Goal: Information Seeking & Learning: Learn about a topic

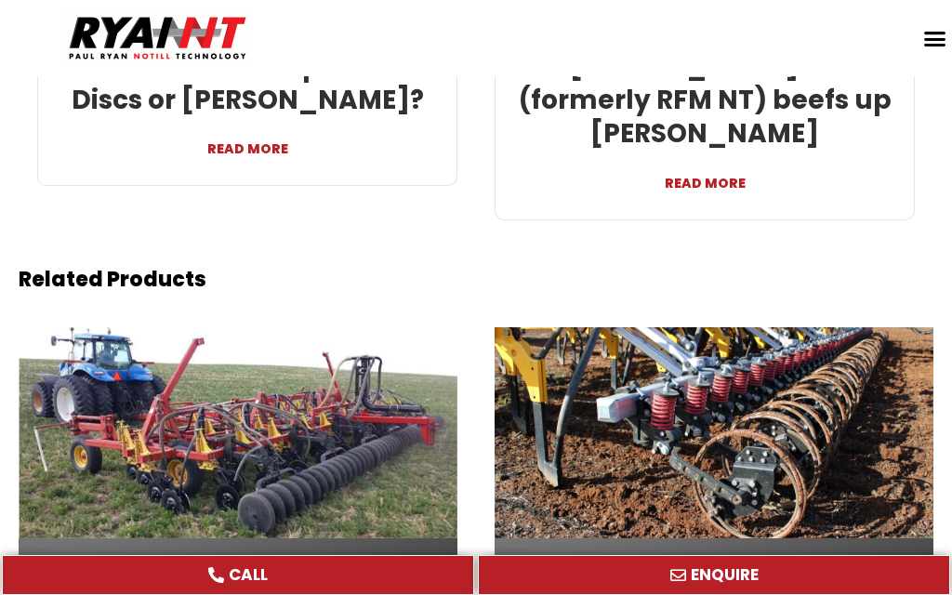
scroll to position [4606, 0]
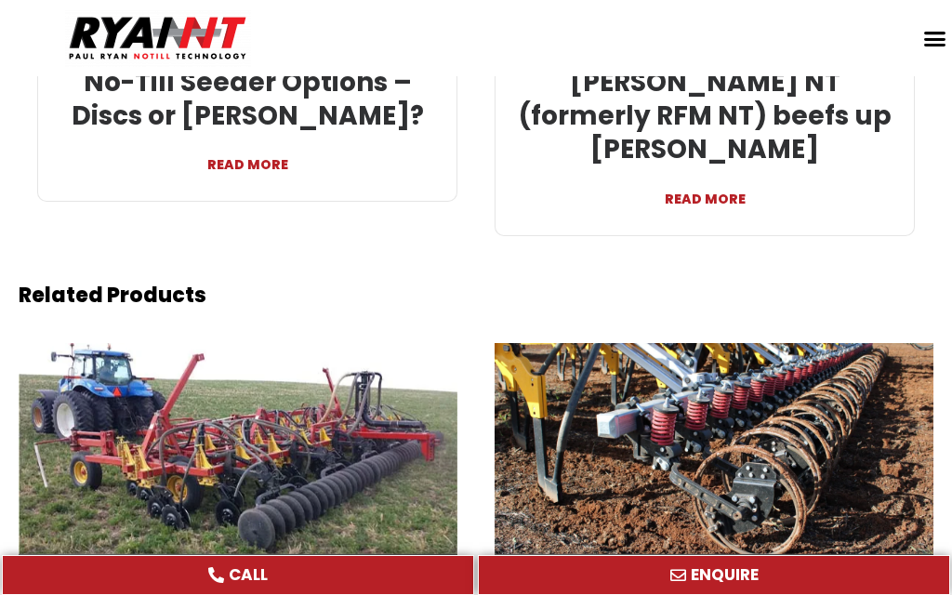
click at [195, 583] on span "CALL" at bounding box center [238, 575] width 426 height 16
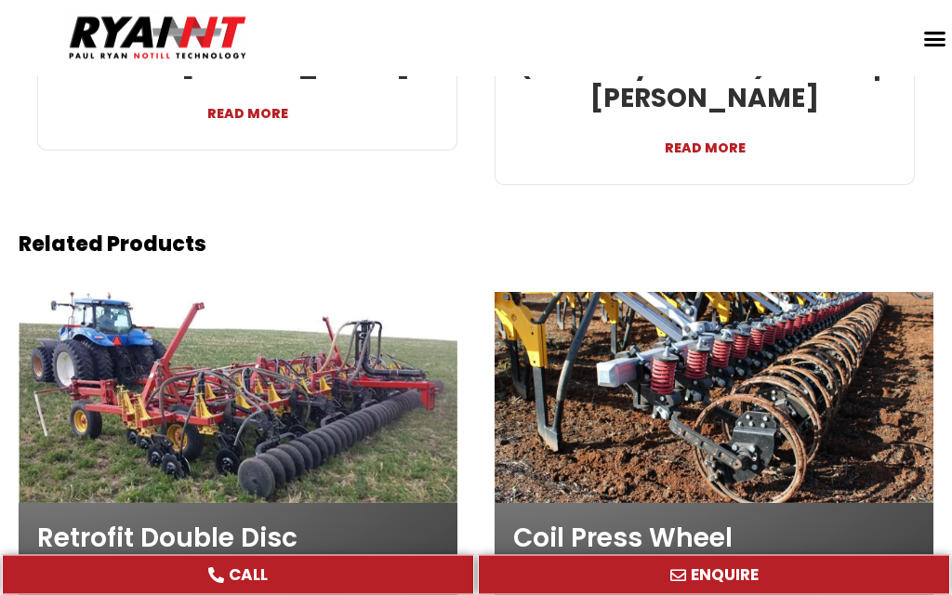
scroll to position [4609, 0]
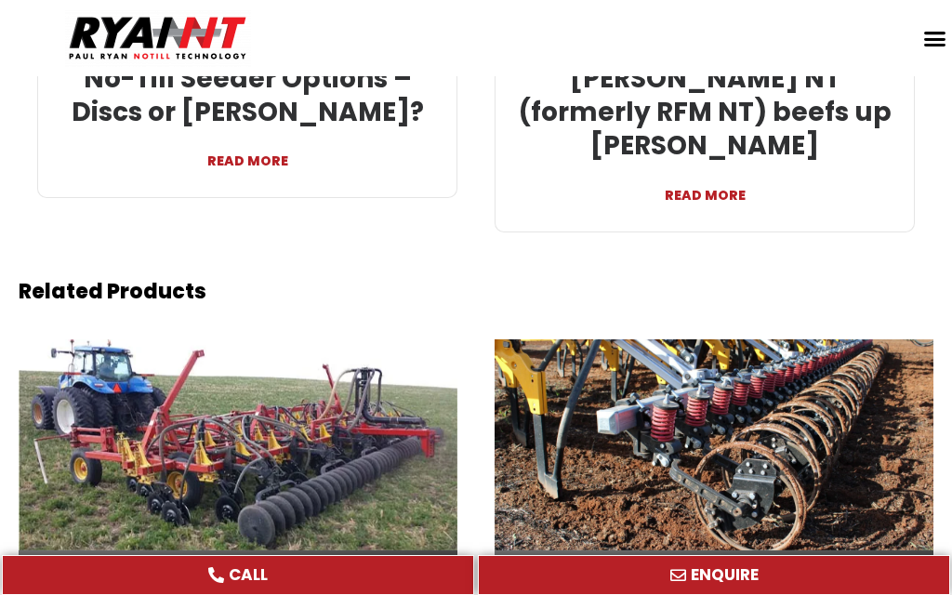
click at [248, 375] on div at bounding box center [238, 444] width 439 height 211
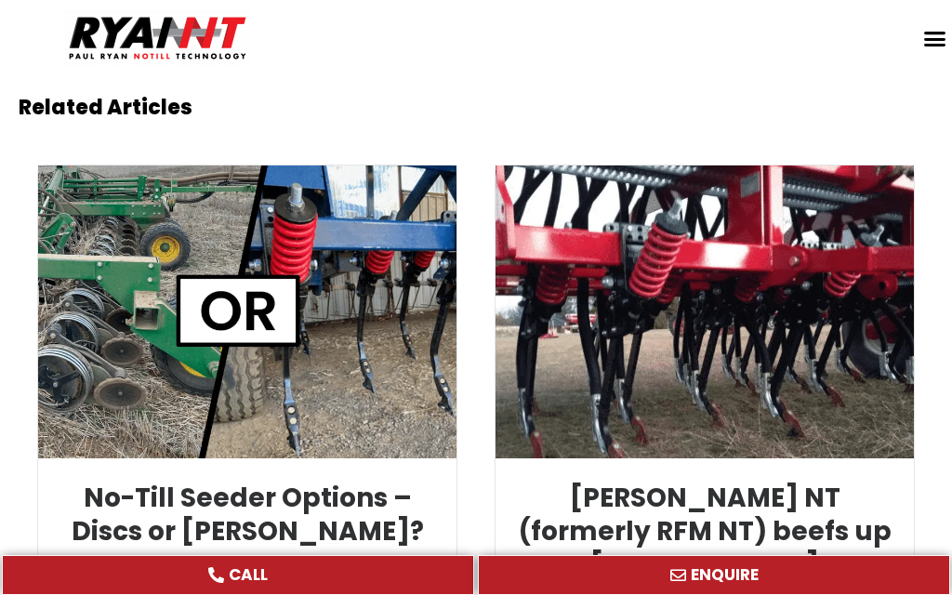
scroll to position [4224, 0]
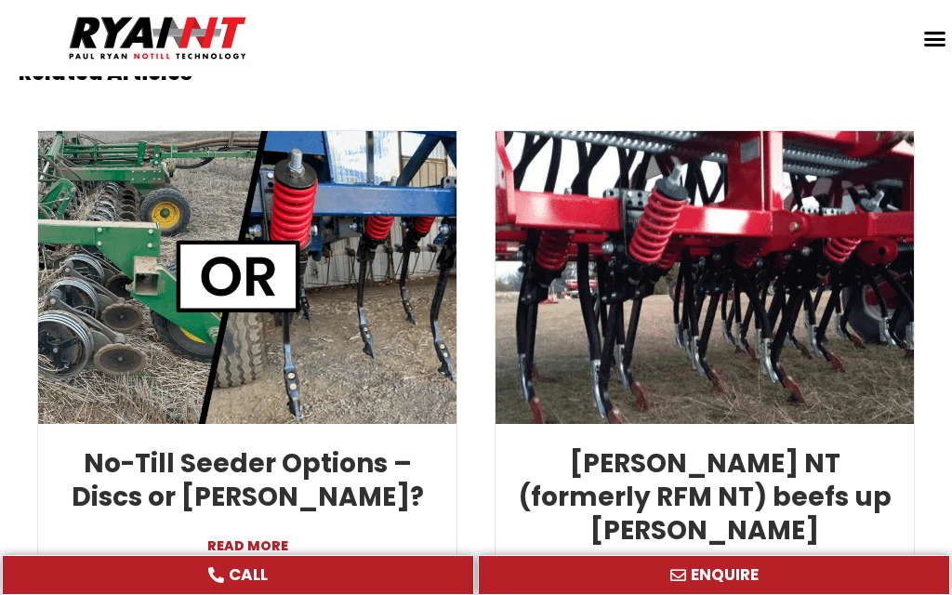
click at [707, 549] on link "READ MORE" at bounding box center [705, 571] width 391 height 45
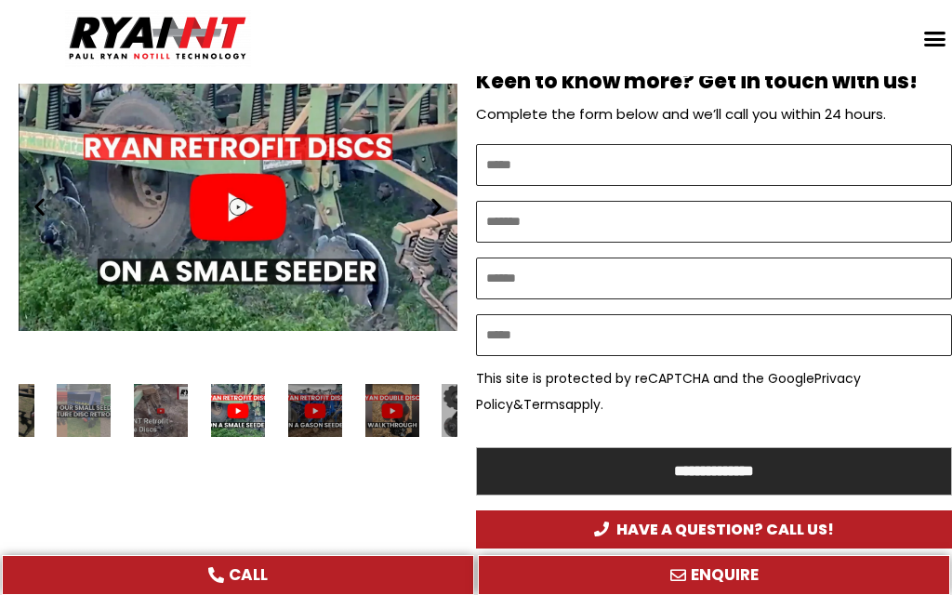
scroll to position [2565, 0]
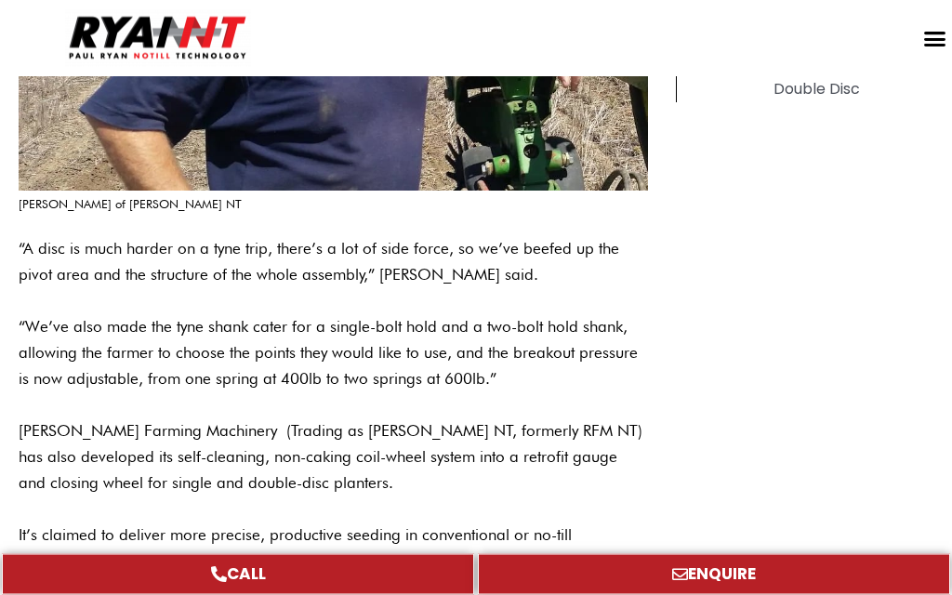
scroll to position [1414, 0]
click at [557, 522] on p "It’s claimed to deliver more precise, productive seeding in conventional or no-…" at bounding box center [334, 548] width 630 height 52
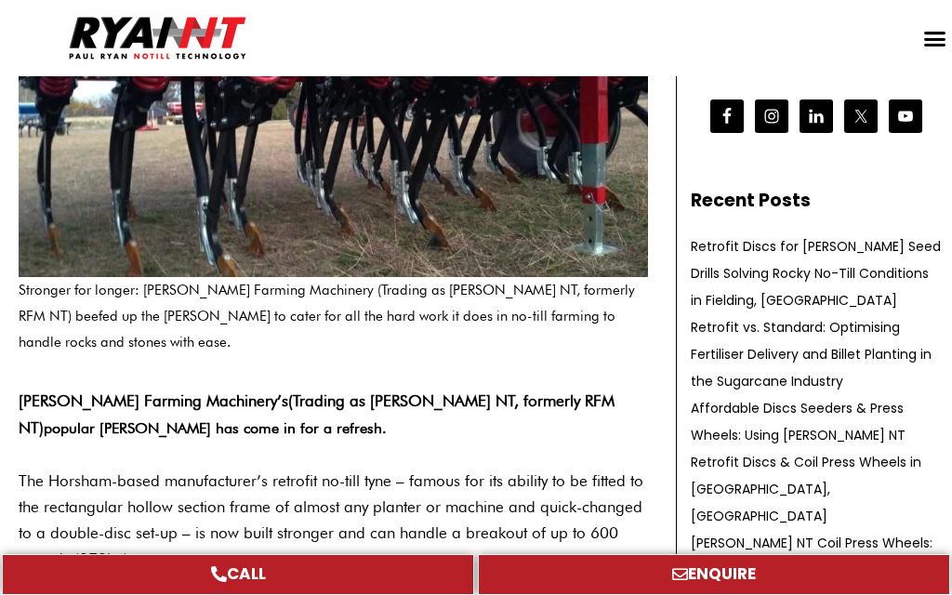
scroll to position [0, 0]
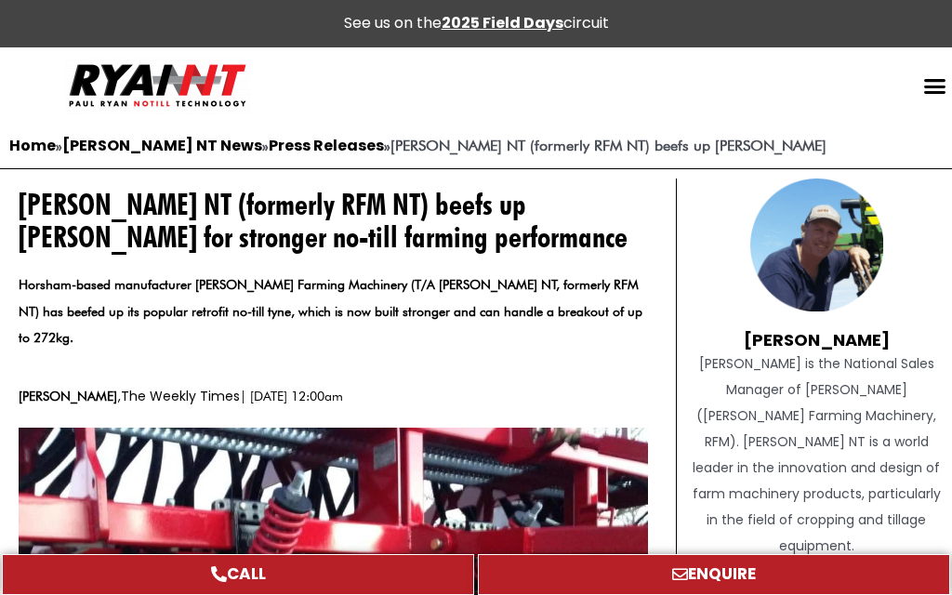
click at [497, 21] on strong "2025 Field Days" at bounding box center [503, 22] width 122 height 21
